Goal: Task Accomplishment & Management: Complete application form

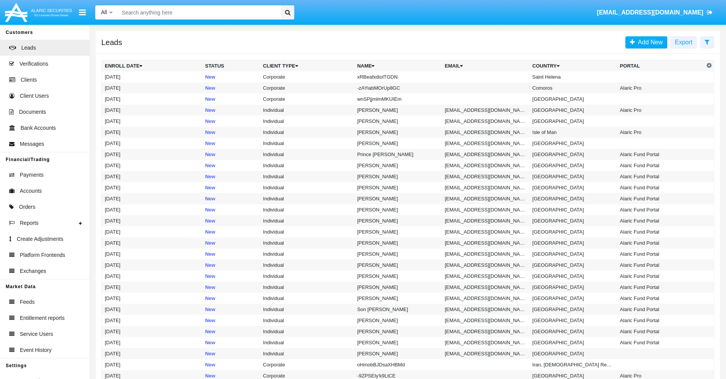
click at [707, 42] on icon at bounding box center [707, 42] width 5 height 6
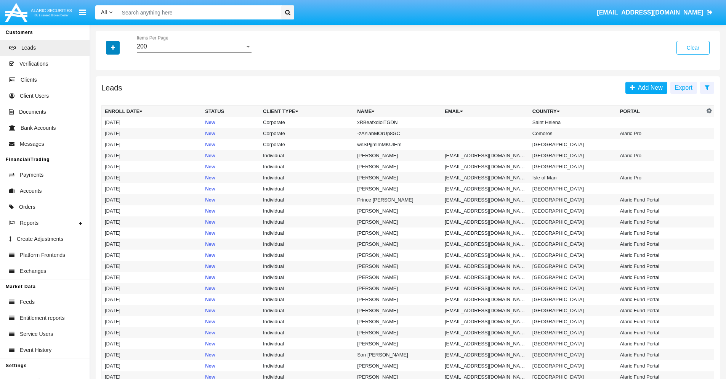
click at [113, 47] on icon "button" at bounding box center [113, 47] width 4 height 5
click at [119, 85] on span "Name" at bounding box center [119, 85] width 16 height 9
click at [105, 88] on input "Name" at bounding box center [104, 88] width 0 height 0
checkbox input "true"
click at [113, 47] on icon "button" at bounding box center [113, 47] width 4 height 5
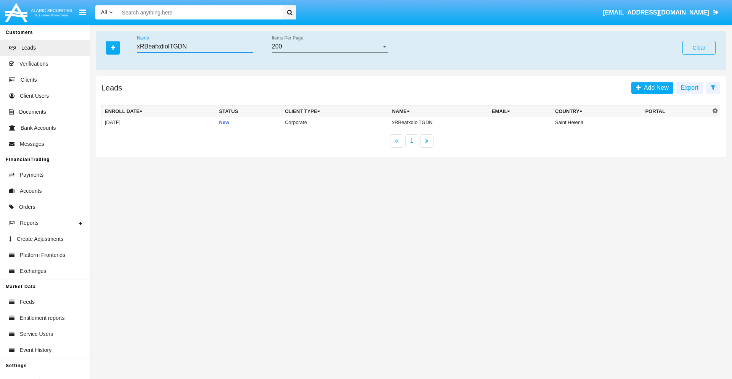
type input "xRBeafxdiolTGDN"
click at [440, 122] on td "xRBeafxdiolTGDN" at bounding box center [439, 122] width 100 height 11
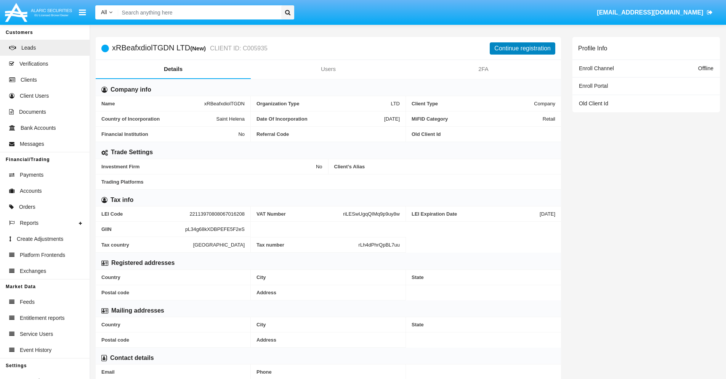
click at [523, 48] on button "Continue registration" at bounding box center [523, 48] width 66 height 12
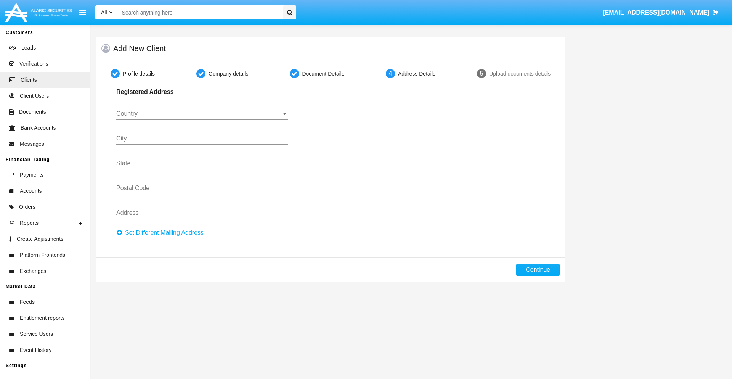
click at [162, 233] on button "Set Different Mailing Address" at bounding box center [162, 232] width 92 height 12
click at [538, 270] on button "Continue" at bounding box center [537, 269] width 43 height 12
click at [162, 233] on button "Set Different Mailing Address" at bounding box center [162, 232] width 92 height 12
click at [147, 231] on button "Add mailing address" at bounding box center [146, 231] width 61 height 10
